Goal: Navigation & Orientation: Find specific page/section

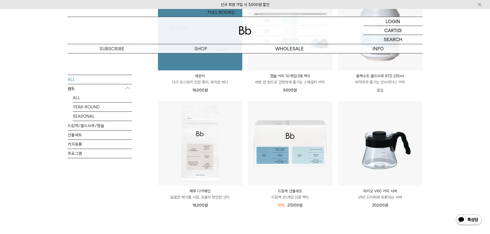
scroll to position [643, 0]
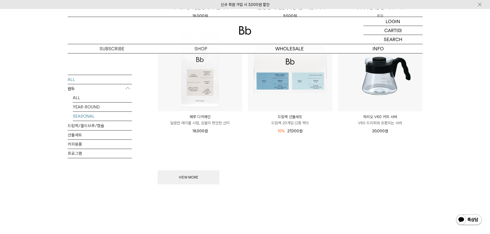
click at [92, 114] on link "SEASONAL" at bounding box center [102, 116] width 59 height 9
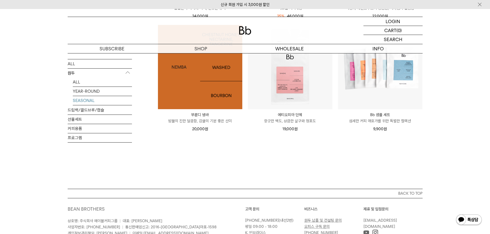
scroll to position [206, 0]
